Goal: Task Accomplishment & Management: Use online tool/utility

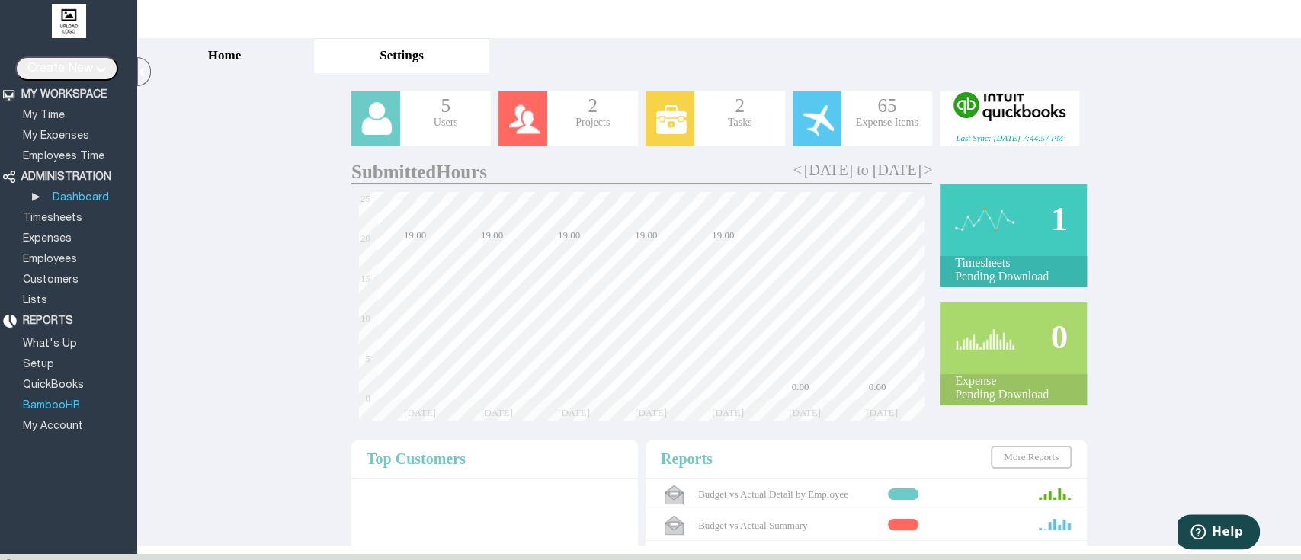
click at [52, 401] on link "BambooHR" at bounding box center [52, 406] width 62 height 10
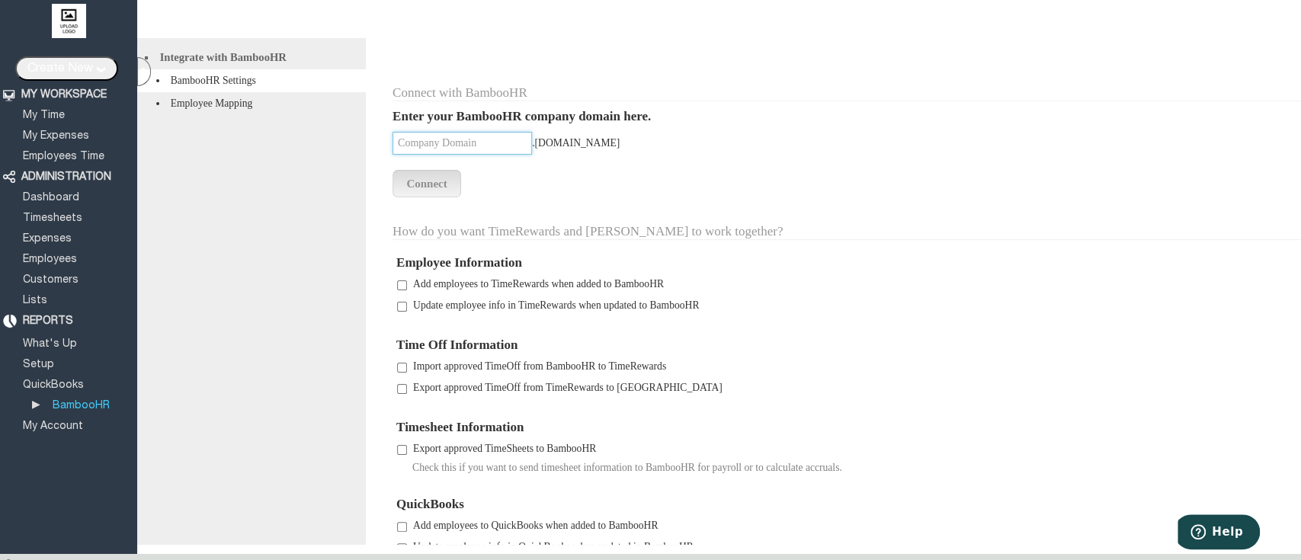
click at [498, 155] on input "text" at bounding box center [461, 143] width 139 height 23
type input "campbel"
click at [445, 191] on input "Connect" at bounding box center [426, 183] width 69 height 27
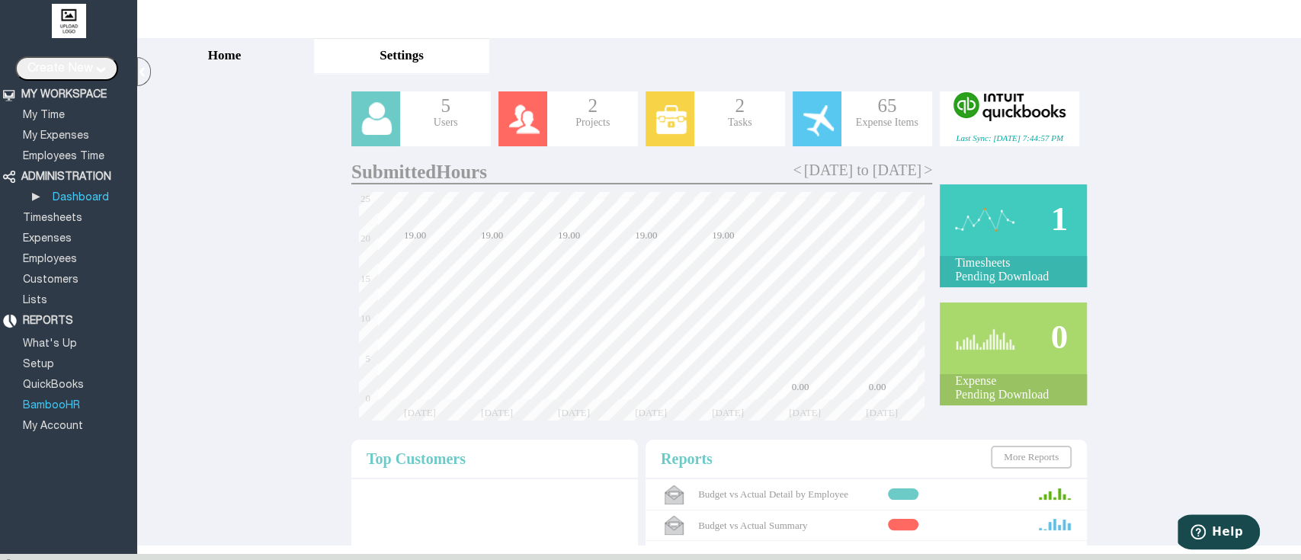
click at [56, 401] on link "BambooHR" at bounding box center [52, 406] width 62 height 10
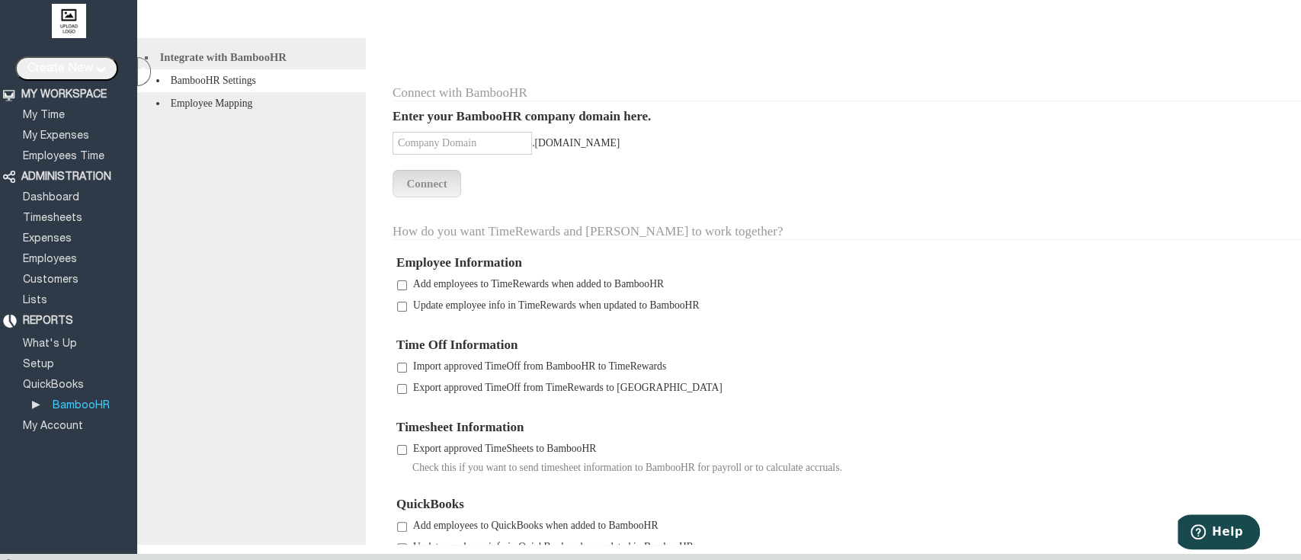
click at [567, 224] on td "How do you want TimeRewards and BambooHR to work together?" at bounding box center [852, 222] width 920 height 50
